Goal: Information Seeking & Learning: Find specific fact

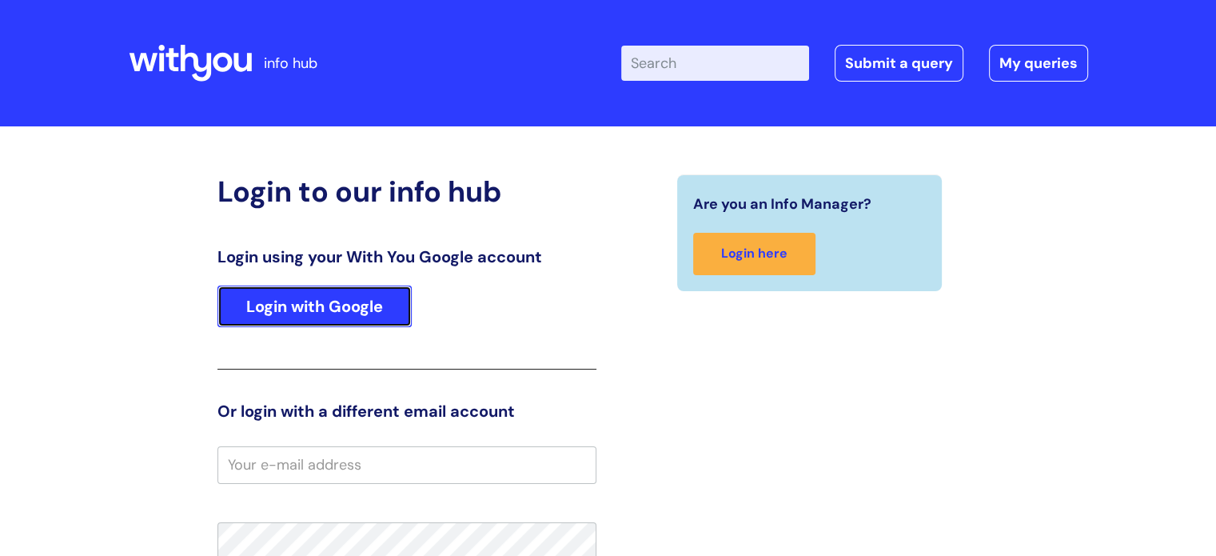
click at [367, 293] on link "Login with Google" at bounding box center [315, 306] width 194 height 42
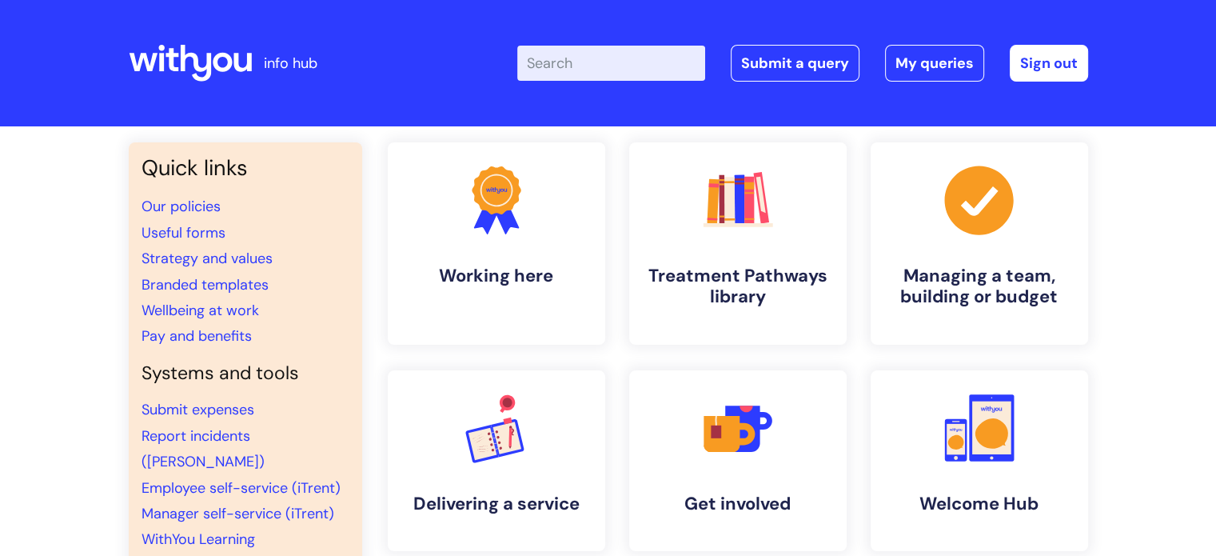
click at [589, 70] on input "Enter your search term here..." at bounding box center [611, 63] width 188 height 35
type input "probation"
click button "Search" at bounding box center [0, 0] width 0 height 0
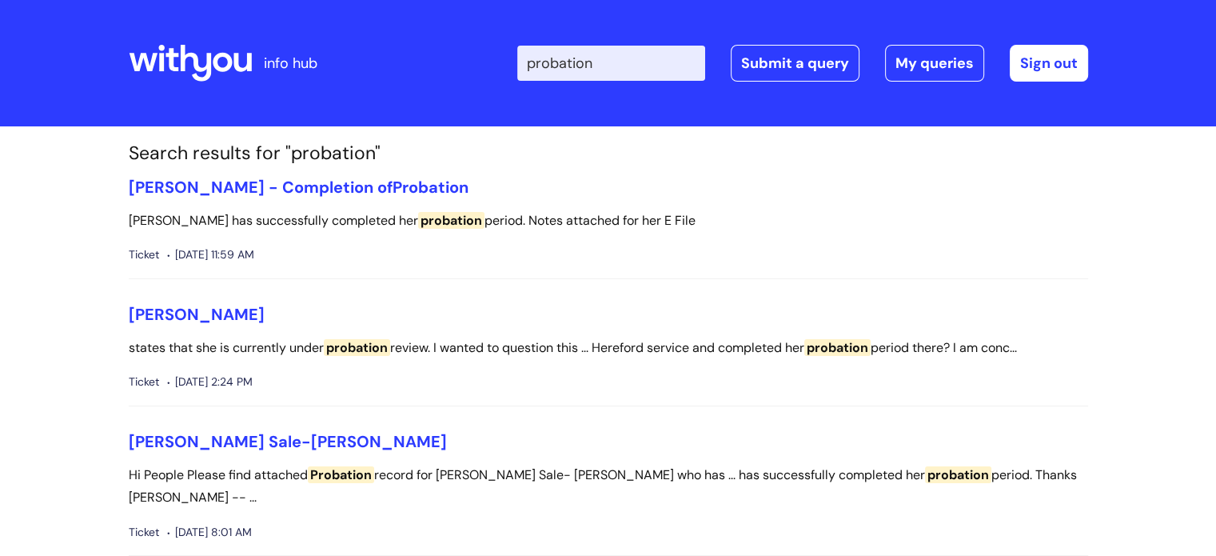
click at [339, 157] on h1 "Search results for "probation"" at bounding box center [609, 153] width 960 height 22
click at [1043, 58] on link "Sign out" at bounding box center [1049, 63] width 78 height 37
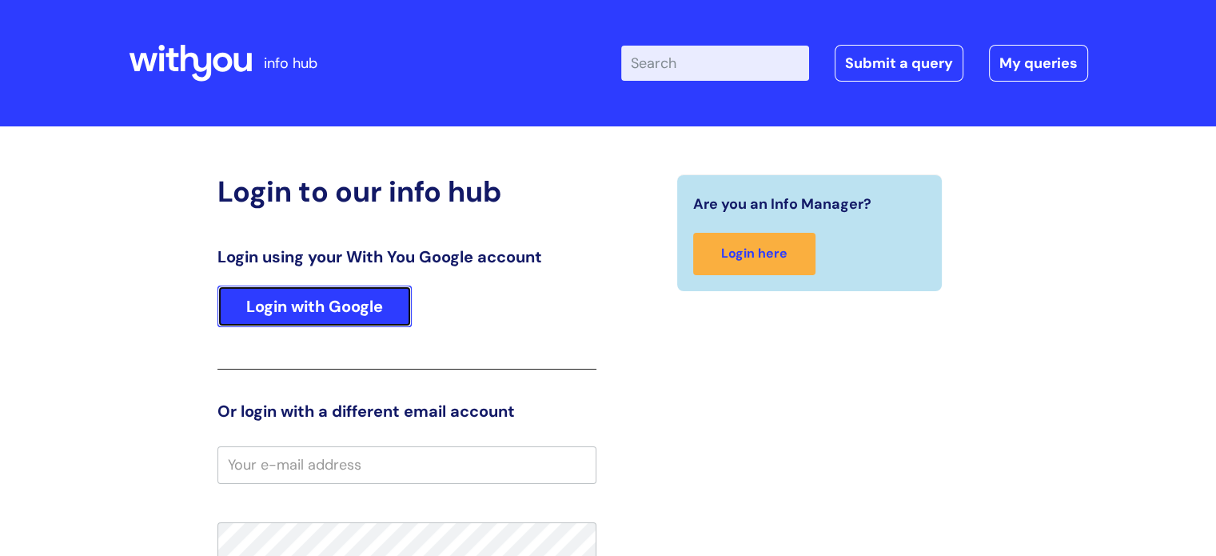
click at [278, 304] on link "Login with Google" at bounding box center [315, 306] width 194 height 42
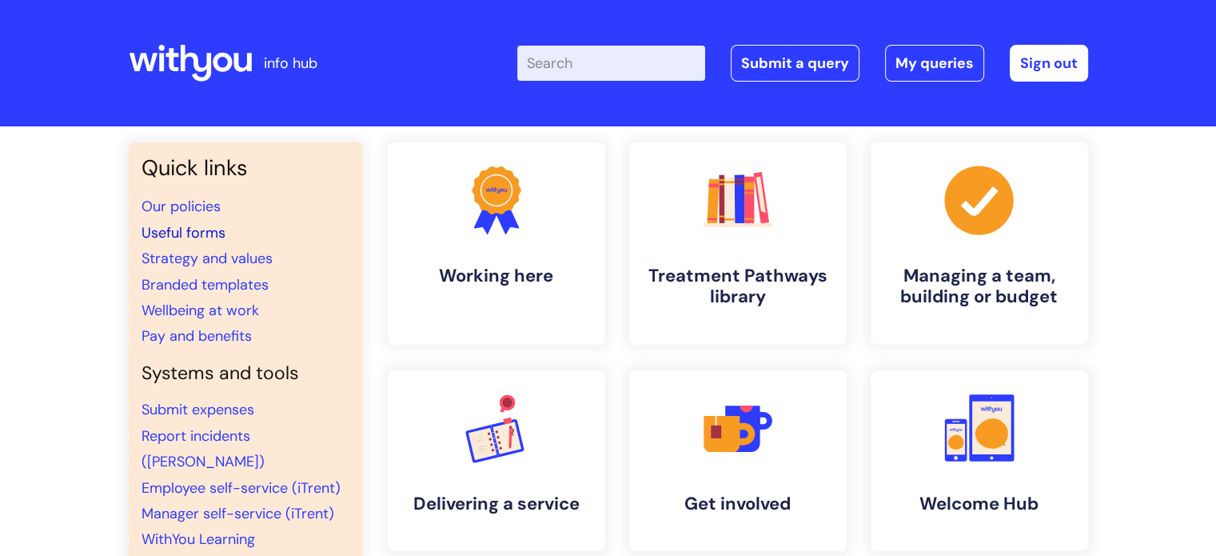
click at [191, 233] on link "Useful forms" at bounding box center [184, 232] width 84 height 19
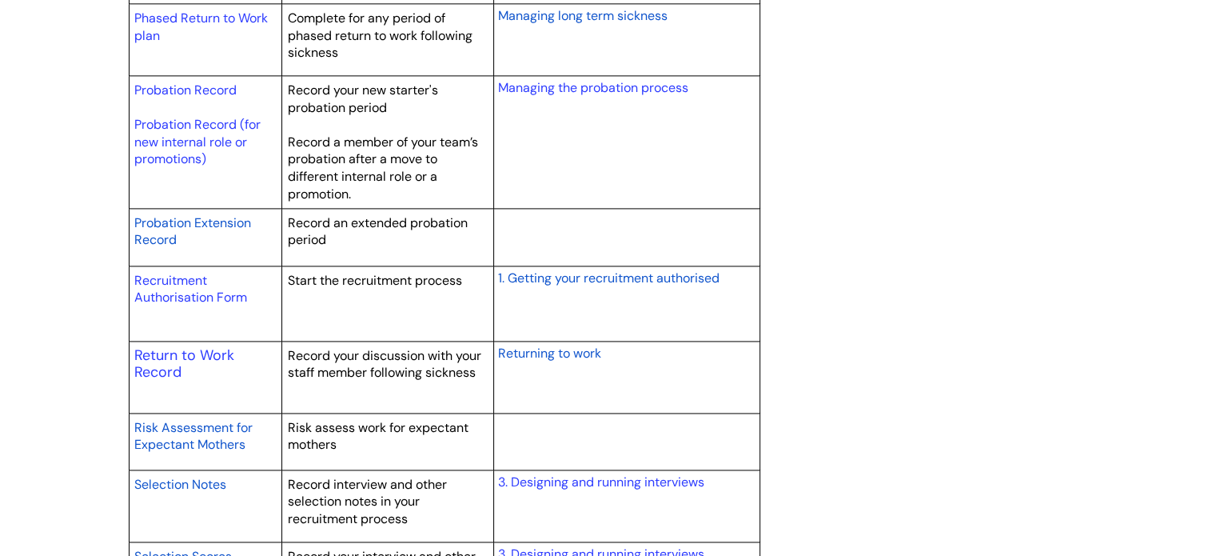
scroll to position [2202, 0]
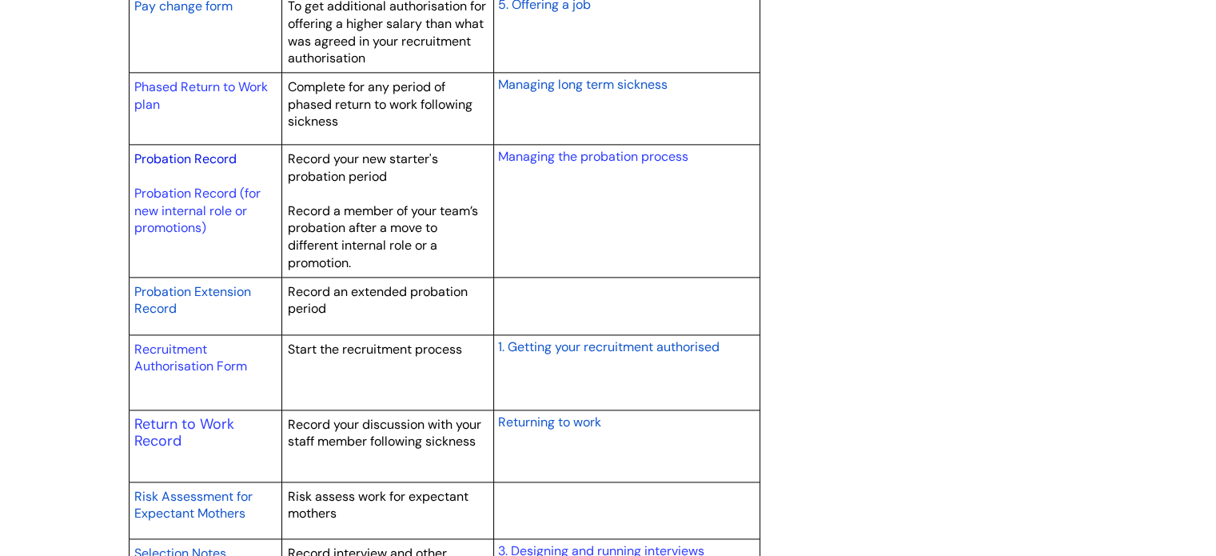
click at [198, 156] on link "Probation Record" at bounding box center [185, 158] width 102 height 17
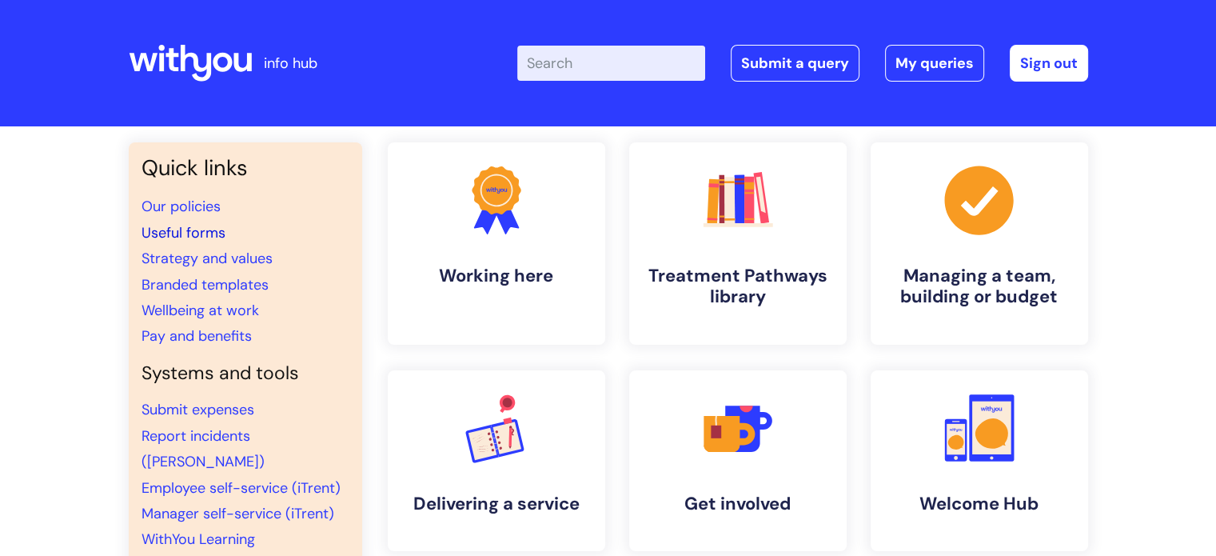
click at [202, 230] on link "Useful forms" at bounding box center [184, 232] width 84 height 19
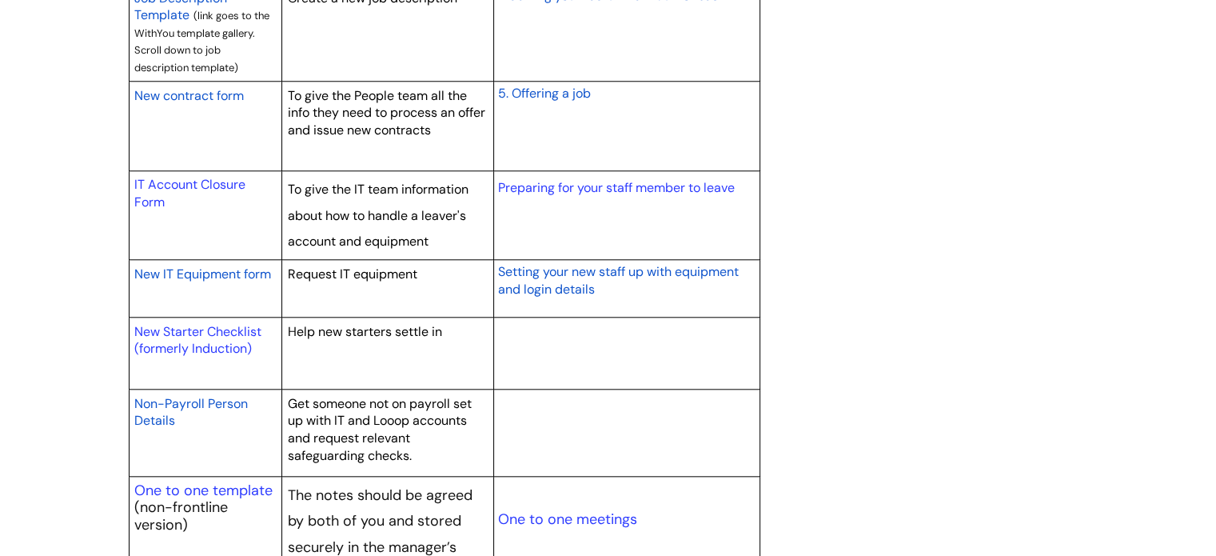
scroll to position [1599, 0]
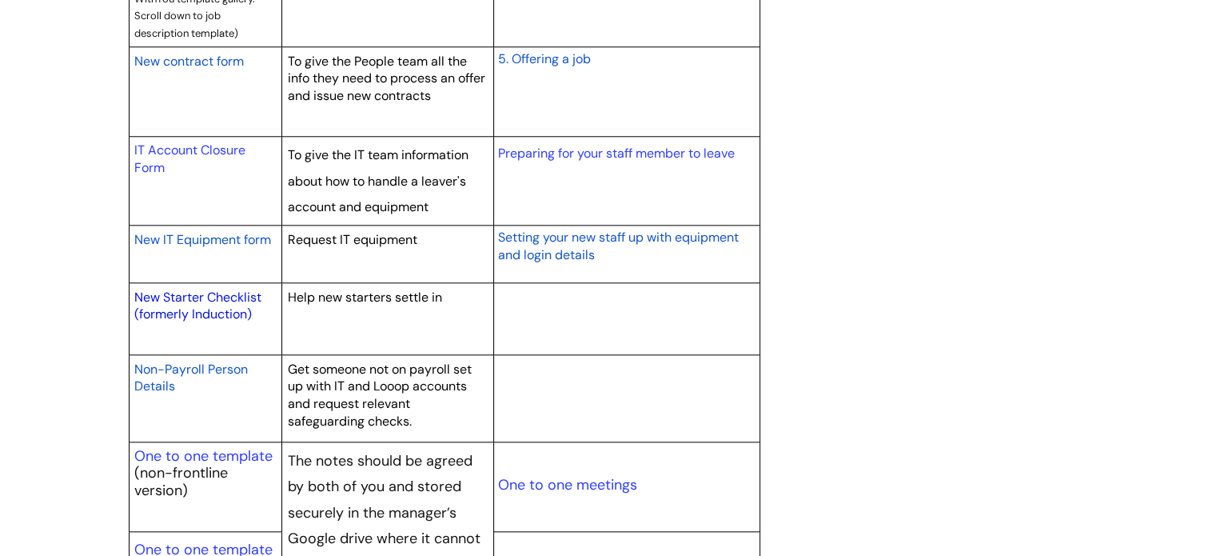
click at [186, 297] on link "New Starter Checklist (formerly Induction)" at bounding box center [197, 306] width 127 height 34
